Goal: Information Seeking & Learning: Find specific fact

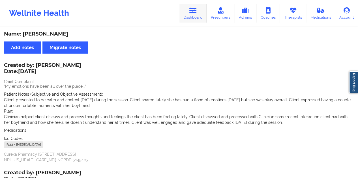
click at [198, 11] on link "Dashboard" at bounding box center [192, 13] width 27 height 19
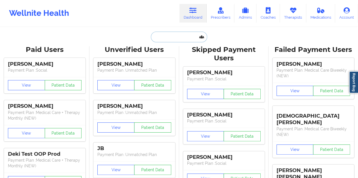
click at [173, 32] on input "text" at bounding box center [179, 37] width 56 height 11
paste input "[EMAIL_ADDRESS][DOMAIN_NAME]"
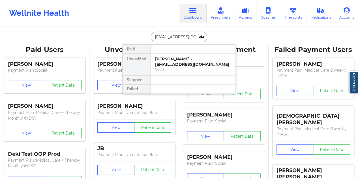
scroll to position [0, 14]
type input "[EMAIL_ADDRESS][DOMAIN_NAME]"
click at [174, 62] on div "[PERSON_NAME] - [EMAIL_ADDRESS][DOMAIN_NAME]" at bounding box center [193, 62] width 76 height 10
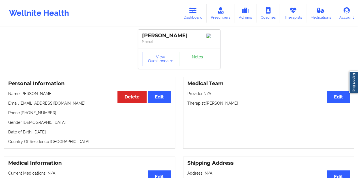
click at [192, 63] on link "Notes" at bounding box center [197, 59] width 37 height 14
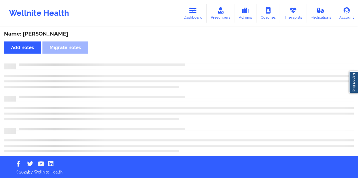
click at [63, 35] on div "Name: [PERSON_NAME]" at bounding box center [179, 34] width 350 height 7
copy div "[PERSON_NAME]"
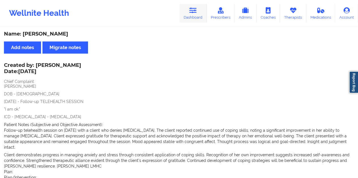
click at [202, 16] on link "Dashboard" at bounding box center [192, 13] width 27 height 19
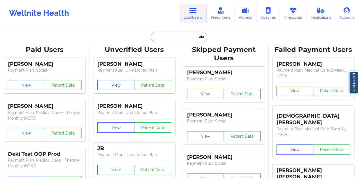
click at [167, 33] on input "text" at bounding box center [179, 37] width 56 height 11
paste input "[EMAIL_ADDRESS][DOMAIN_NAME]"
type input "[EMAIL_ADDRESS][DOMAIN_NAME]"
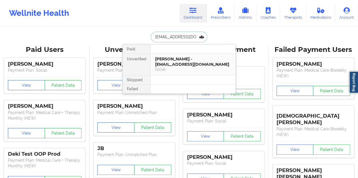
click at [184, 67] on div "Social" at bounding box center [193, 69] width 76 height 5
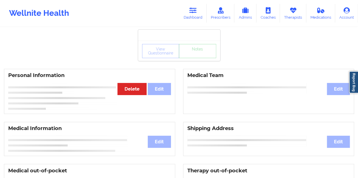
click at [194, 61] on div "View Questionnaire Notes" at bounding box center [179, 51] width 82 height 20
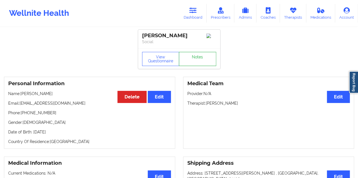
click at [194, 61] on link "Notes" at bounding box center [197, 59] width 37 height 14
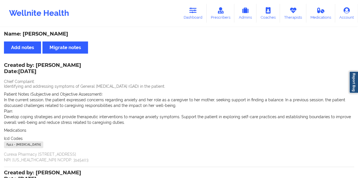
click at [48, 34] on div "Name: [PERSON_NAME]" at bounding box center [179, 34] width 350 height 7
copy div "Add notes [PERSON_NAME] notes"
click at [43, 33] on div "Name: [PERSON_NAME]" at bounding box center [179, 34] width 350 height 7
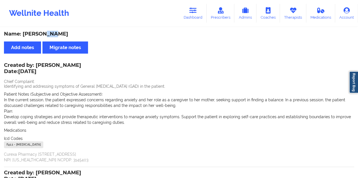
copy div "[PERSON_NAME]"
drag, startPoint x: 199, startPoint y: 21, endPoint x: 191, endPoint y: 23, distance: 8.1
click at [199, 21] on link "Dashboard" at bounding box center [192, 13] width 27 height 19
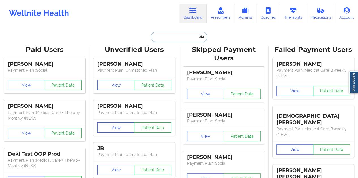
click at [165, 34] on input "text" at bounding box center [179, 37] width 56 height 11
paste input "[EMAIL_ADDRESS][DOMAIN_NAME]"
type input "[EMAIL_ADDRESS][DOMAIN_NAME]"
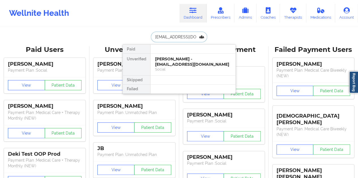
scroll to position [0, 4]
click at [192, 59] on div "[PERSON_NAME] E Page - [EMAIL_ADDRESS][DOMAIN_NAME]" at bounding box center [193, 62] width 76 height 10
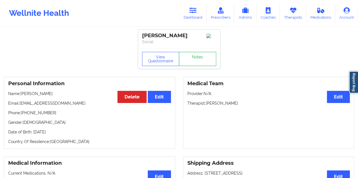
click at [192, 59] on link "Notes" at bounding box center [197, 59] width 37 height 14
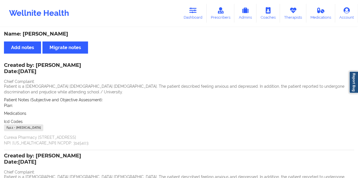
click at [52, 35] on div "Name: [PERSON_NAME]" at bounding box center [179, 34] width 350 height 7
copy div "Page"
click at [194, 16] on link "Dashboard" at bounding box center [192, 13] width 27 height 19
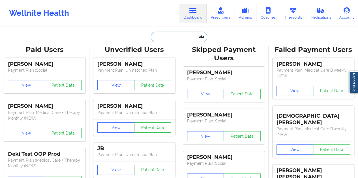
click at [178, 34] on input "text" at bounding box center [179, 37] width 56 height 11
paste input "[EMAIL_ADDRESS][DOMAIN_NAME]"
type input "[EMAIL_ADDRESS][DOMAIN_NAME]"
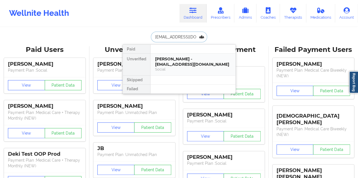
click at [182, 58] on div "[PERSON_NAME] - [EMAIL_ADDRESS][DOMAIN_NAME]" at bounding box center [193, 62] width 76 height 10
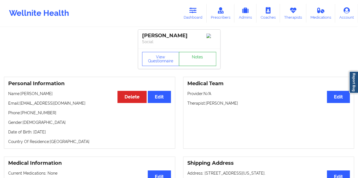
click at [189, 60] on link "Notes" at bounding box center [197, 59] width 37 height 14
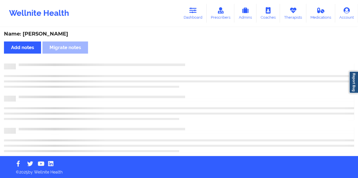
click at [63, 34] on div "Name: [PERSON_NAME]" at bounding box center [179, 34] width 350 height 7
copy div "[PERSON_NAME]"
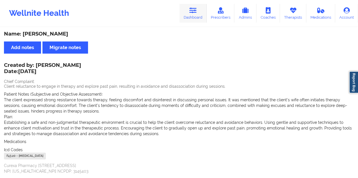
click at [196, 18] on link "Dashboard" at bounding box center [192, 13] width 27 height 19
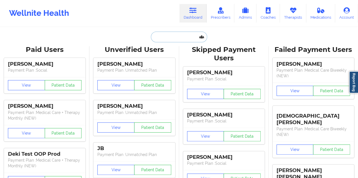
click at [178, 35] on input "text" at bounding box center [179, 37] width 56 height 11
paste input "[EMAIL_ADDRESS][DOMAIN_NAME]"
type input "[EMAIL_ADDRESS][DOMAIN_NAME]"
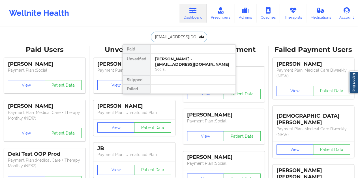
scroll to position [0, 0]
drag, startPoint x: 199, startPoint y: 64, endPoint x: 177, endPoint y: 63, distance: 22.1
click at [177, 63] on div "[PERSON_NAME] - [EMAIL_ADDRESS][DOMAIN_NAME]" at bounding box center [193, 62] width 76 height 10
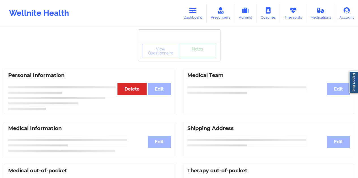
click at [189, 58] on link "Notes" at bounding box center [197, 51] width 37 height 14
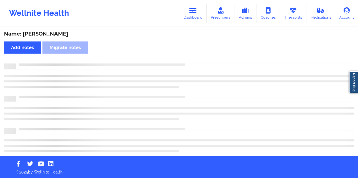
click at [59, 36] on div "Name: [PERSON_NAME]" at bounding box center [179, 34] width 350 height 7
copy div "[PERSON_NAME]"
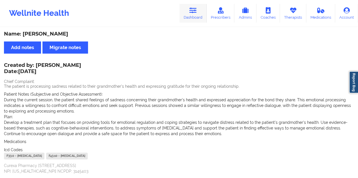
drag, startPoint x: 204, startPoint y: 20, endPoint x: 193, endPoint y: 25, distance: 11.8
click at [204, 20] on link "Dashboard" at bounding box center [192, 13] width 27 height 19
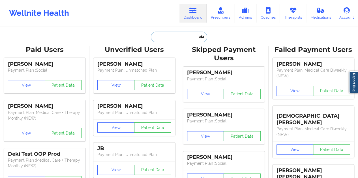
click at [162, 36] on input "text" at bounding box center [179, 37] width 56 height 11
paste input "[EMAIL_ADDRESS][DOMAIN_NAME]"
type input "[EMAIL_ADDRESS][DOMAIN_NAME]"
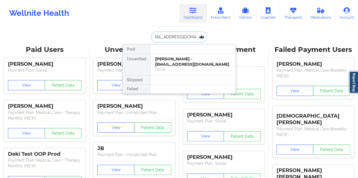
click at [184, 67] on div "Social" at bounding box center [193, 69] width 76 height 5
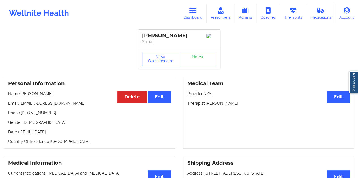
click at [199, 64] on link "Notes" at bounding box center [197, 59] width 37 height 14
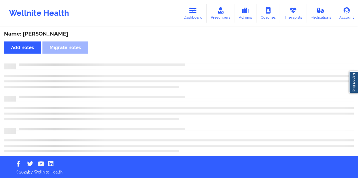
click at [57, 33] on div "Name: [PERSON_NAME]" at bounding box center [179, 34] width 350 height 7
copy div "Vergara"
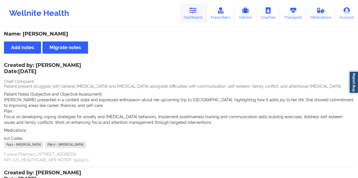
drag, startPoint x: 198, startPoint y: 28, endPoint x: 196, endPoint y: 20, distance: 8.7
click at [198, 28] on div "Name: [PERSON_NAME] Add notes Migrate notes Created by: [PERSON_NAME] Date: [DA…" at bounding box center [179, 164] width 358 height 272
click at [193, 13] on icon at bounding box center [192, 10] width 7 height 6
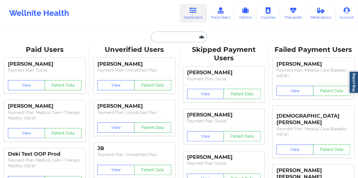
click at [172, 32] on input "text" at bounding box center [179, 37] width 56 height 11
paste input "[EMAIL_ADDRESS][DOMAIN_NAME]"
type input "[EMAIL_ADDRESS][DOMAIN_NAME]"
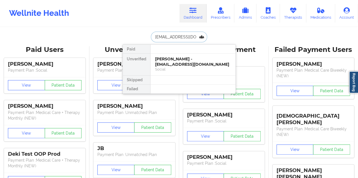
click at [178, 59] on div "[PERSON_NAME] - [EMAIL_ADDRESS][DOMAIN_NAME]" at bounding box center [193, 62] width 76 height 10
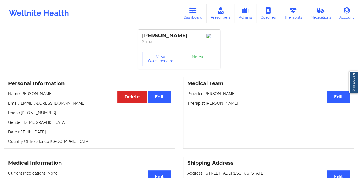
click at [189, 61] on link "Notes" at bounding box center [197, 59] width 37 height 14
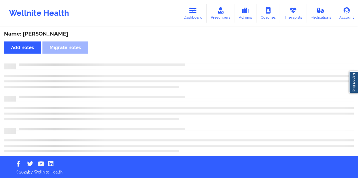
click at [53, 32] on div "Name: [PERSON_NAME]" at bounding box center [179, 34] width 350 height 7
copy div "Add notes [PERSON_NAME] notes"
click at [50, 32] on div "Name: [PERSON_NAME]" at bounding box center [179, 34] width 350 height 7
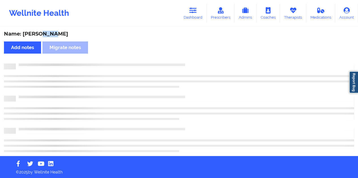
copy div "Peng"
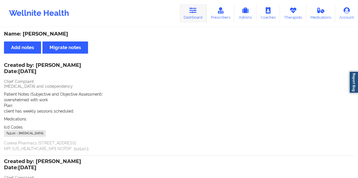
click at [198, 4] on div "Wellnite Health Dashboard Prescribers Admins Coaches Therapists Medications Acc…" at bounding box center [179, 13] width 358 height 23
click at [190, 16] on link "Dashboard" at bounding box center [192, 13] width 27 height 19
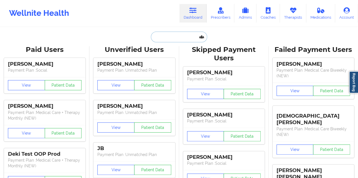
click at [162, 37] on input "text" at bounding box center [179, 37] width 56 height 11
paste input "[EMAIL_ADDRESS][DOMAIN_NAME]"
type input "[EMAIL_ADDRESS][DOMAIN_NAME]"
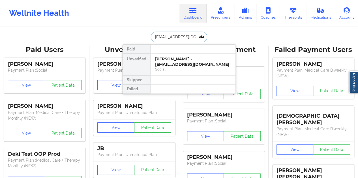
scroll to position [0, 6]
click at [180, 57] on div "[PERSON_NAME] - [PERSON_NAME][EMAIL_ADDRESS][DOMAIN_NAME]" at bounding box center [193, 62] width 76 height 10
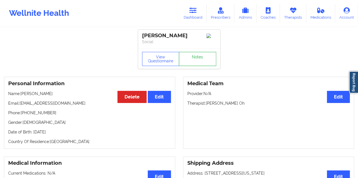
click at [197, 56] on link "Notes" at bounding box center [197, 59] width 37 height 14
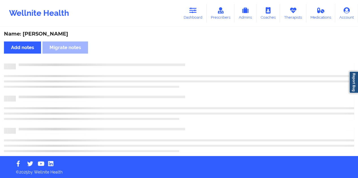
click at [42, 34] on div "Name: [PERSON_NAME]" at bounding box center [179, 34] width 350 height 7
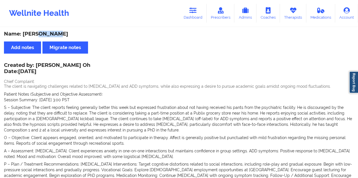
copy div "[PERSON_NAME]"
click at [199, 11] on link "Dashboard" at bounding box center [192, 13] width 27 height 19
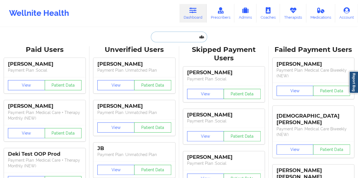
click at [164, 38] on input "text" at bounding box center [179, 37] width 56 height 11
paste input "[EMAIL_ADDRESS][DOMAIN_NAME]"
type input "[EMAIL_ADDRESS][DOMAIN_NAME]"
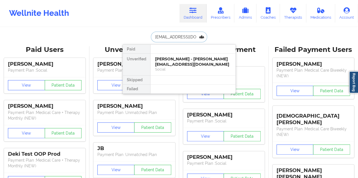
scroll to position [0, 8]
click at [180, 65] on div "[PERSON_NAME] - [PERSON_NAME][EMAIL_ADDRESS][DOMAIN_NAME]" at bounding box center [193, 62] width 76 height 10
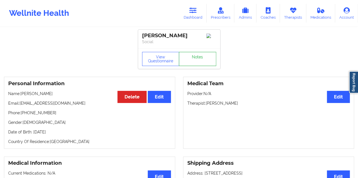
click at [194, 58] on link "Notes" at bounding box center [197, 59] width 37 height 14
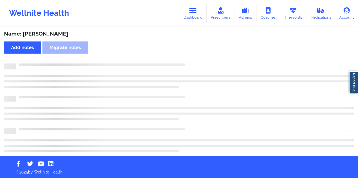
click at [61, 33] on div "Name: [PERSON_NAME]" at bounding box center [179, 34] width 350 height 7
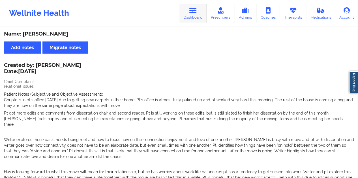
click at [192, 14] on link "Dashboard" at bounding box center [192, 13] width 27 height 19
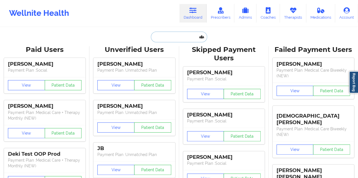
click at [170, 37] on input "text" at bounding box center [179, 37] width 56 height 11
paste input "[EMAIL_ADDRESS][DOMAIN_NAME]"
type input "[EMAIL_ADDRESS][DOMAIN_NAME]"
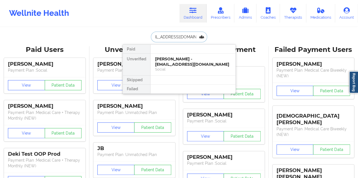
click at [176, 61] on div "[PERSON_NAME] - [EMAIL_ADDRESS][DOMAIN_NAME]" at bounding box center [193, 62] width 76 height 10
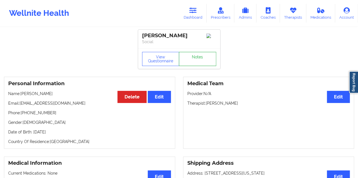
click at [192, 63] on link "Notes" at bounding box center [197, 59] width 37 height 14
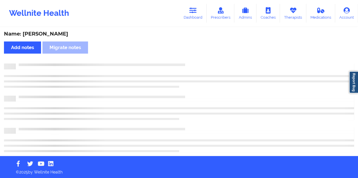
click at [51, 33] on div "Name: [PERSON_NAME]" at bounding box center [179, 34] width 350 height 7
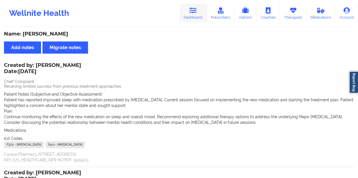
click at [194, 21] on link "Dashboard" at bounding box center [192, 13] width 27 height 19
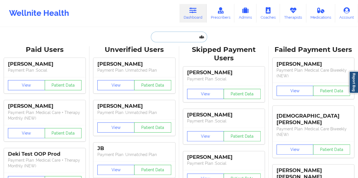
click at [170, 34] on input "text" at bounding box center [179, 37] width 56 height 11
paste input "[EMAIL_ADDRESS][DOMAIN_NAME]"
type input "[EMAIL_ADDRESS][DOMAIN_NAME]"
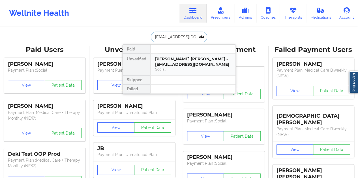
click at [177, 61] on div "[PERSON_NAME] [PERSON_NAME] - [EMAIL_ADDRESS][DOMAIN_NAME]" at bounding box center [193, 62] width 76 height 10
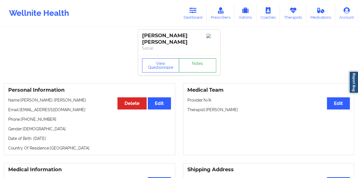
click at [200, 59] on link "Notes" at bounding box center [197, 66] width 37 height 14
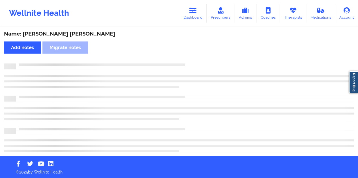
click at [66, 34] on div "Name: [PERSON_NAME] [PERSON_NAME]" at bounding box center [179, 34] width 350 height 7
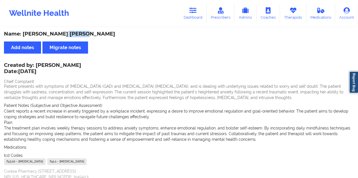
drag, startPoint x: 191, startPoint y: 20, endPoint x: 187, endPoint y: 26, distance: 7.1
click at [191, 20] on link "Dashboard" at bounding box center [192, 13] width 27 height 19
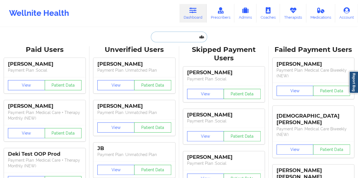
click at [175, 33] on input "text" at bounding box center [179, 37] width 56 height 11
paste input "[EMAIL_ADDRESS][DOMAIN_NAME]"
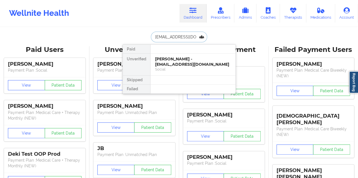
type input "[EMAIL_ADDRESS][DOMAIN_NAME]"
click at [182, 76] on div at bounding box center [192, 80] width 85 height 9
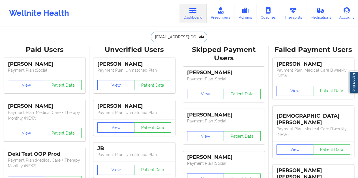
click at [182, 39] on input "[EMAIL_ADDRESS][DOMAIN_NAME]" at bounding box center [179, 37] width 56 height 11
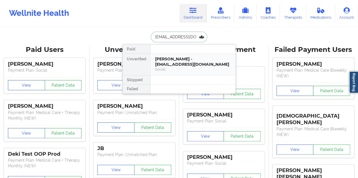
click at [183, 67] on div "Social" at bounding box center [193, 69] width 76 height 5
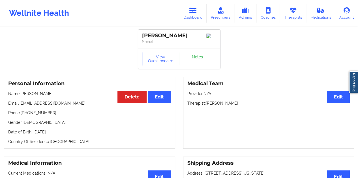
click at [193, 60] on link "Notes" at bounding box center [197, 59] width 37 height 14
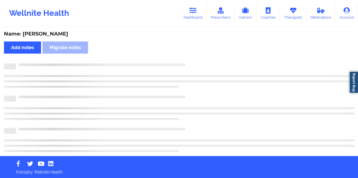
click at [46, 36] on div "Name: [PERSON_NAME]" at bounding box center [179, 34] width 350 height 7
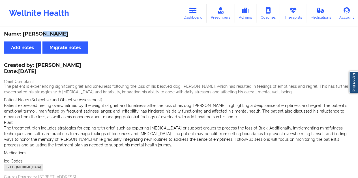
drag, startPoint x: 37, startPoint y: 63, endPoint x: 75, endPoint y: 64, distance: 38.2
click at [75, 64] on div "Created by: [PERSON_NAME] Date: [DATE] Chief Complaint: The patient is experien…" at bounding box center [179, 125] width 350 height 122
click at [132, 62] on div "Name: [PERSON_NAME] Add notes Migrate notes Created by: [PERSON_NAME] Date: [DA…" at bounding box center [179, 181] width 358 height 306
drag, startPoint x: 37, startPoint y: 64, endPoint x: 74, endPoint y: 64, distance: 37.3
click at [74, 64] on div "Created by: [PERSON_NAME] Date: [DATE]" at bounding box center [42, 68] width 77 height 13
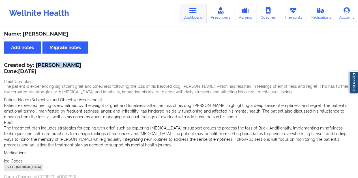
click at [194, 18] on link "Dashboard" at bounding box center [192, 13] width 27 height 19
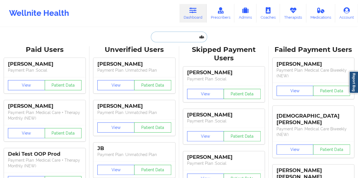
click at [165, 38] on input "text" at bounding box center [179, 37] width 56 height 11
paste input "[EMAIL_ADDRESS][DOMAIN_NAME]"
type input "[EMAIL_ADDRESS][DOMAIN_NAME]"
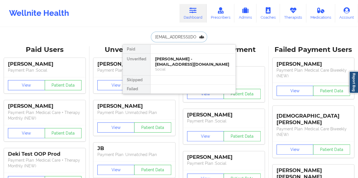
click at [172, 58] on div "[PERSON_NAME] - [EMAIL_ADDRESS][DOMAIN_NAME]" at bounding box center [193, 62] width 76 height 10
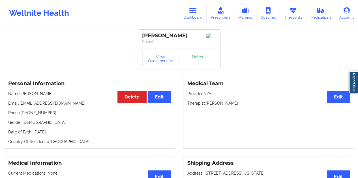
click at [190, 58] on link "Notes" at bounding box center [197, 59] width 37 height 14
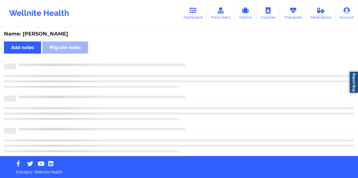
click at [53, 30] on div "Name: [PERSON_NAME] Add notes Migrate notes" at bounding box center [179, 92] width 358 height 129
click at [53, 31] on div "Name: [PERSON_NAME] Add notes Migrate notes" at bounding box center [179, 92] width 358 height 129
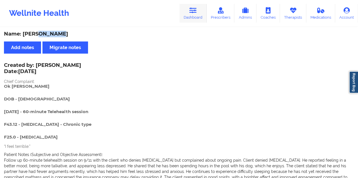
click at [194, 16] on link "Dashboard" at bounding box center [192, 13] width 27 height 19
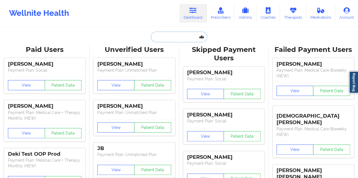
click at [175, 39] on input "text" at bounding box center [179, 37] width 56 height 11
paste input "[EMAIL_ADDRESS][DOMAIN_NAME]"
type input "[EMAIL_ADDRESS][DOMAIN_NAME]"
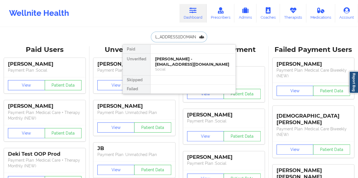
click at [177, 60] on div "[PERSON_NAME] - [EMAIL_ADDRESS][DOMAIN_NAME]" at bounding box center [193, 62] width 76 height 10
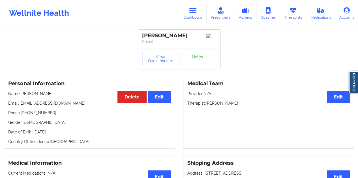
click at [193, 61] on link "Notes" at bounding box center [197, 59] width 37 height 14
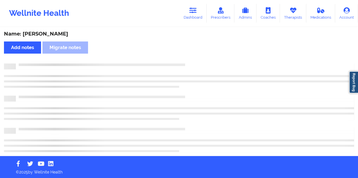
click at [60, 38] on div "Name: [PERSON_NAME] Add notes [PERSON_NAME] notes" at bounding box center [179, 92] width 358 height 129
click at [59, 35] on div "Name: [PERSON_NAME]" at bounding box center [179, 34] width 350 height 7
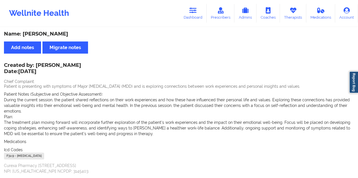
drag, startPoint x: 191, startPoint y: 11, endPoint x: 186, endPoint y: 25, distance: 14.8
click at [191, 11] on icon at bounding box center [192, 10] width 7 height 6
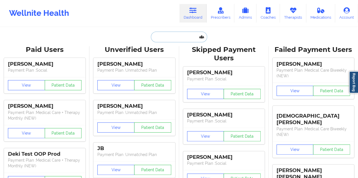
click at [167, 40] on input "text" at bounding box center [179, 37] width 56 height 11
paste input "[EMAIL_ADDRESS][DOMAIN_NAME]"
type input "[EMAIL_ADDRESS][DOMAIN_NAME]"
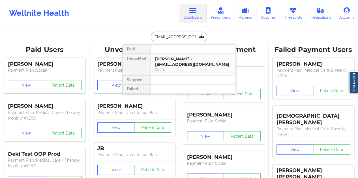
click at [179, 61] on div "[PERSON_NAME] - [EMAIL_ADDRESS][DOMAIN_NAME]" at bounding box center [193, 62] width 76 height 10
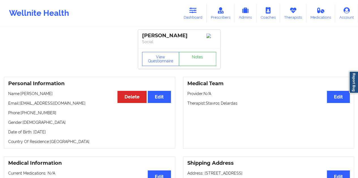
click at [194, 60] on link "Notes" at bounding box center [197, 59] width 37 height 14
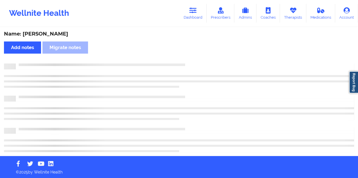
click at [66, 34] on div "Name: [PERSON_NAME]" at bounding box center [179, 34] width 350 height 7
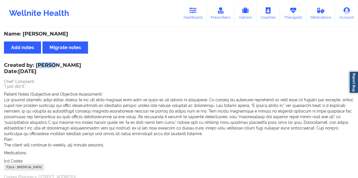
drag, startPoint x: 37, startPoint y: 65, endPoint x: 44, endPoint y: 64, distance: 6.3
click at [50, 65] on div "Created by: [PERSON_NAME] Date: [DATE]" at bounding box center [42, 68] width 77 height 13
drag, startPoint x: 36, startPoint y: 64, endPoint x: 79, endPoint y: 64, distance: 43.3
click at [79, 64] on div "Created by: [PERSON_NAME] Date: [DATE]" at bounding box center [42, 68] width 77 height 13
click at [184, 10] on link "Dashboard" at bounding box center [192, 13] width 27 height 19
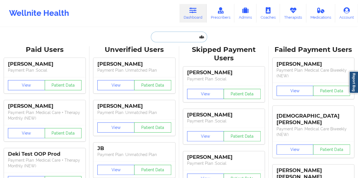
click at [170, 37] on input "text" at bounding box center [179, 37] width 56 height 11
paste input "[EMAIL_ADDRESS][DOMAIN_NAME]"
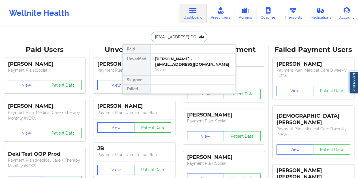
scroll to position [0, 8]
type input "[EMAIL_ADDRESS][DOMAIN_NAME]"
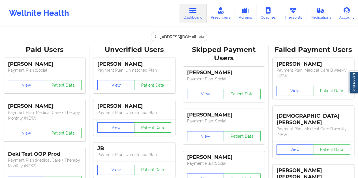
scroll to position [0, 0]
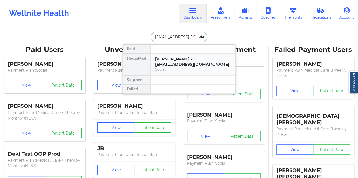
click at [200, 59] on div "[PERSON_NAME] - [EMAIL_ADDRESS][DOMAIN_NAME]" at bounding box center [193, 62] width 76 height 10
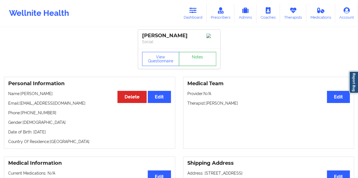
click at [199, 57] on link "Notes" at bounding box center [197, 59] width 37 height 14
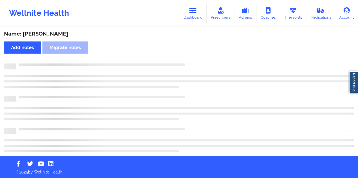
click at [57, 35] on div "Name: [PERSON_NAME]" at bounding box center [179, 34] width 350 height 7
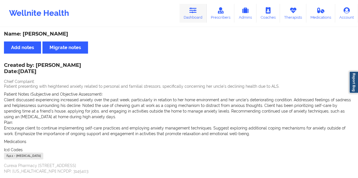
click at [202, 17] on link "Dashboard" at bounding box center [192, 13] width 27 height 19
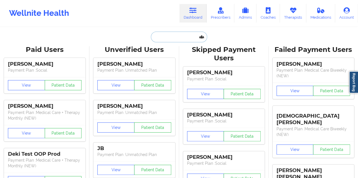
click at [176, 34] on input "text" at bounding box center [179, 37] width 56 height 11
paste input "[EMAIL_ADDRESS][DOMAIN_NAME]"
type input "[EMAIL_ADDRESS][DOMAIN_NAME]"
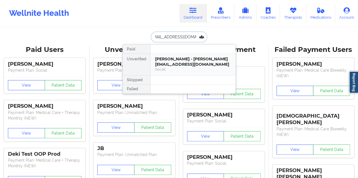
click at [176, 64] on div "[PERSON_NAME] - [PERSON_NAME][EMAIL_ADDRESS][DOMAIN_NAME]" at bounding box center [193, 62] width 76 height 10
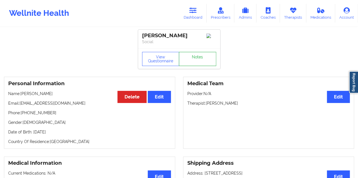
click at [199, 60] on link "Notes" at bounding box center [197, 59] width 37 height 14
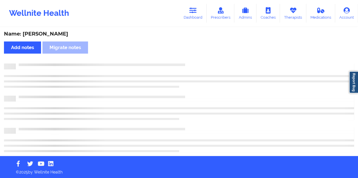
click at [58, 32] on div "Name: [PERSON_NAME]" at bounding box center [179, 34] width 350 height 7
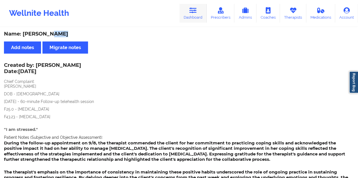
click at [194, 13] on icon at bounding box center [192, 10] width 7 height 6
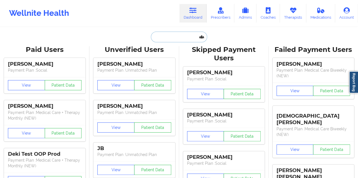
click at [172, 34] on input "text" at bounding box center [179, 37] width 56 height 11
paste input "[EMAIL_ADDRESS][DOMAIN_NAME]"
type input "[EMAIL_ADDRESS][DOMAIN_NAME]"
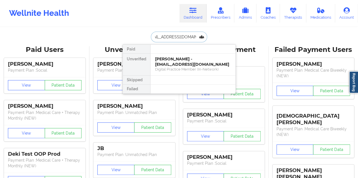
click at [179, 64] on div "[PERSON_NAME] - [EMAIL_ADDRESS][DOMAIN_NAME]" at bounding box center [193, 62] width 76 height 10
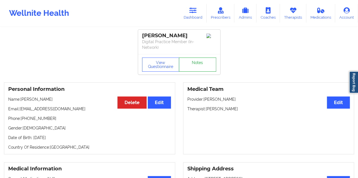
click at [197, 63] on link "Notes" at bounding box center [197, 65] width 37 height 14
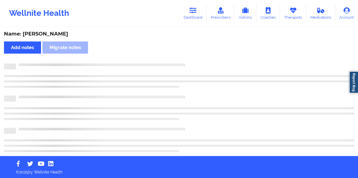
click at [47, 38] on div "Name: [PERSON_NAME] Add notes Migrate notes" at bounding box center [179, 92] width 358 height 129
click at [50, 34] on div "Name: [PERSON_NAME]" at bounding box center [179, 34] width 350 height 7
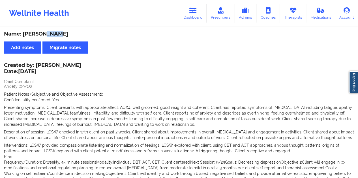
click at [50, 34] on div "Name: [PERSON_NAME]" at bounding box center [179, 34] width 350 height 7
drag, startPoint x: 36, startPoint y: 65, endPoint x: 68, endPoint y: 65, distance: 31.4
click at [68, 65] on div "Created by: [PERSON_NAME] Date: [DATE]" at bounding box center [42, 68] width 77 height 13
click at [186, 22] on link "Dashboard" at bounding box center [192, 13] width 27 height 19
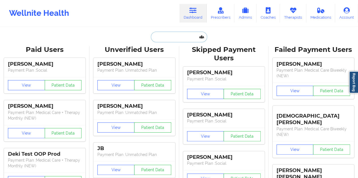
click at [175, 39] on input "text" at bounding box center [179, 37] width 56 height 11
paste input "[EMAIL_ADDRESS][DOMAIN_NAME]"
type input "[EMAIL_ADDRESS][DOMAIN_NAME]"
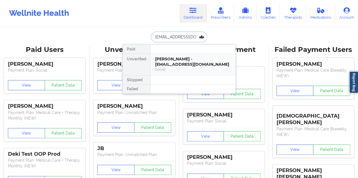
click at [185, 65] on div "[PERSON_NAME] - [EMAIL_ADDRESS][DOMAIN_NAME]" at bounding box center [193, 62] width 76 height 10
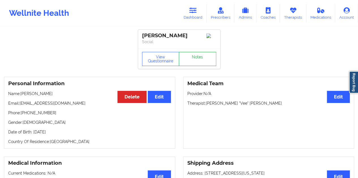
click at [192, 59] on link "Notes" at bounding box center [197, 59] width 37 height 14
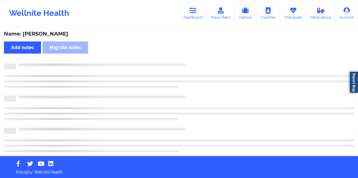
click at [52, 37] on div "Name: [PERSON_NAME]" at bounding box center [179, 34] width 350 height 7
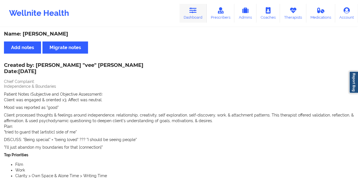
click at [190, 16] on link "Dashboard" at bounding box center [192, 13] width 27 height 19
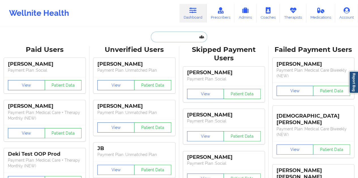
click at [166, 35] on input "text" at bounding box center [179, 37] width 56 height 11
paste input "[EMAIL_ADDRESS][DOMAIN_NAME]"
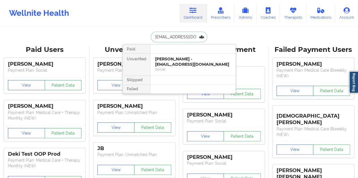
scroll to position [0, 1]
type input "[EMAIL_ADDRESS][DOMAIN_NAME]"
click at [182, 68] on div "Digital Practice Member (In-Network)" at bounding box center [193, 69] width 76 height 5
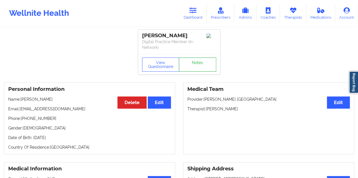
click at [196, 58] on link "Notes" at bounding box center [197, 65] width 37 height 14
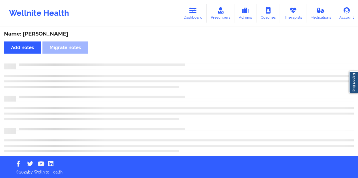
click at [48, 31] on div "Name: [PERSON_NAME]" at bounding box center [179, 34] width 350 height 7
